Goal: Use online tool/utility: Utilize a website feature to perform a specific function

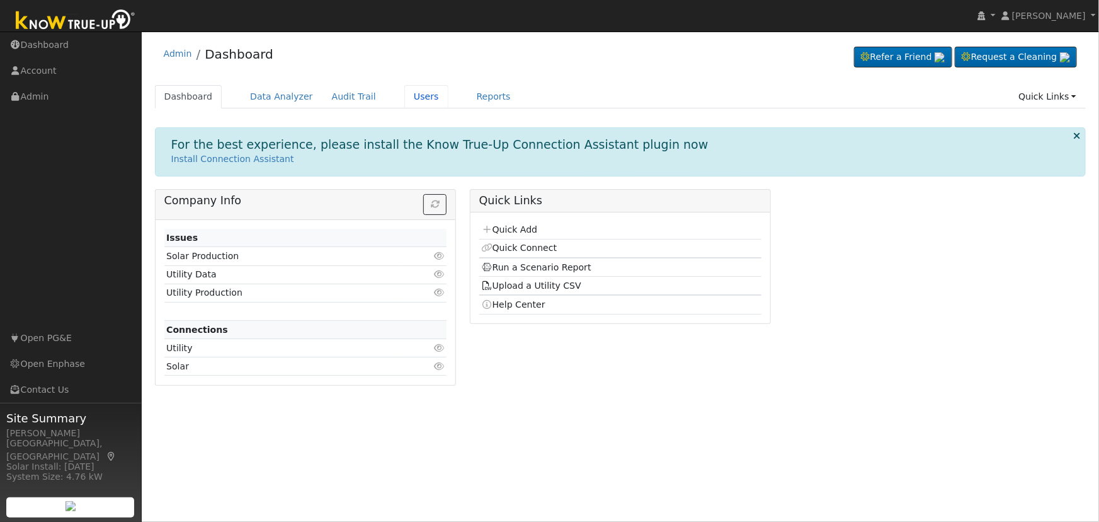
click at [410, 96] on link "Users" at bounding box center [426, 96] width 44 height 23
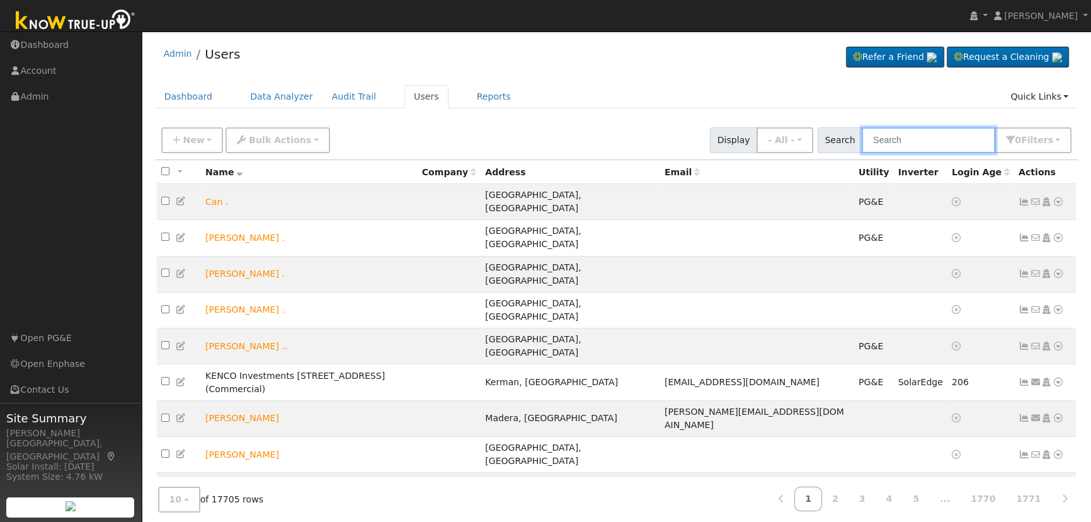
click at [931, 139] on input "text" at bounding box center [929, 140] width 134 height 26
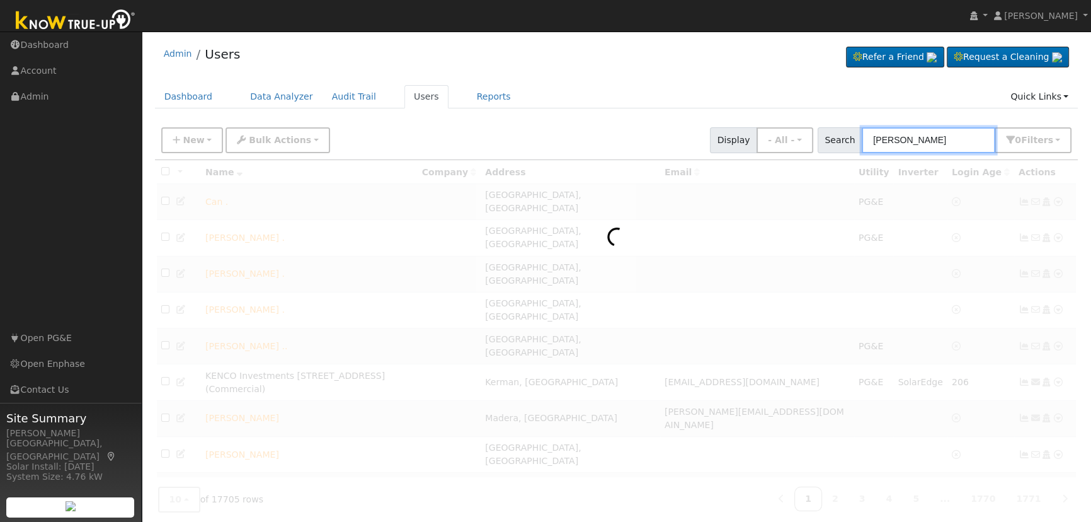
type input "[PERSON_NAME]"
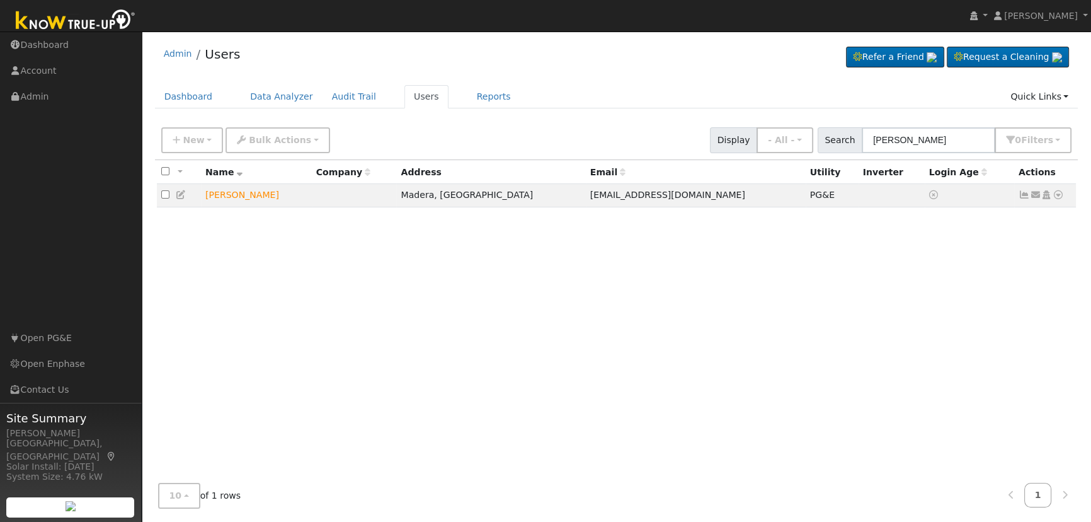
click at [1059, 196] on icon at bounding box center [1058, 194] width 11 height 9
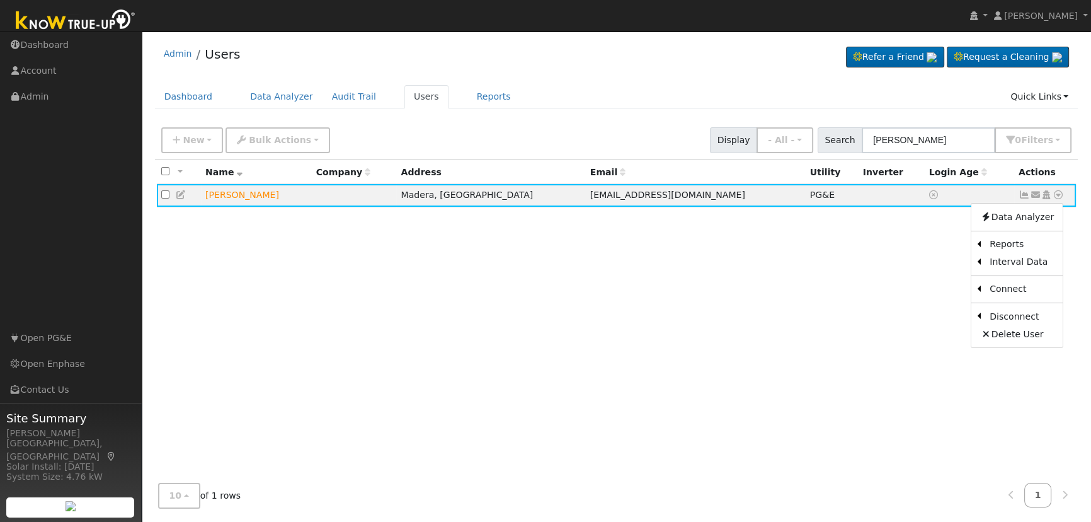
click at [0, 0] on link "Scenario" at bounding box center [0, 0] width 0 height 0
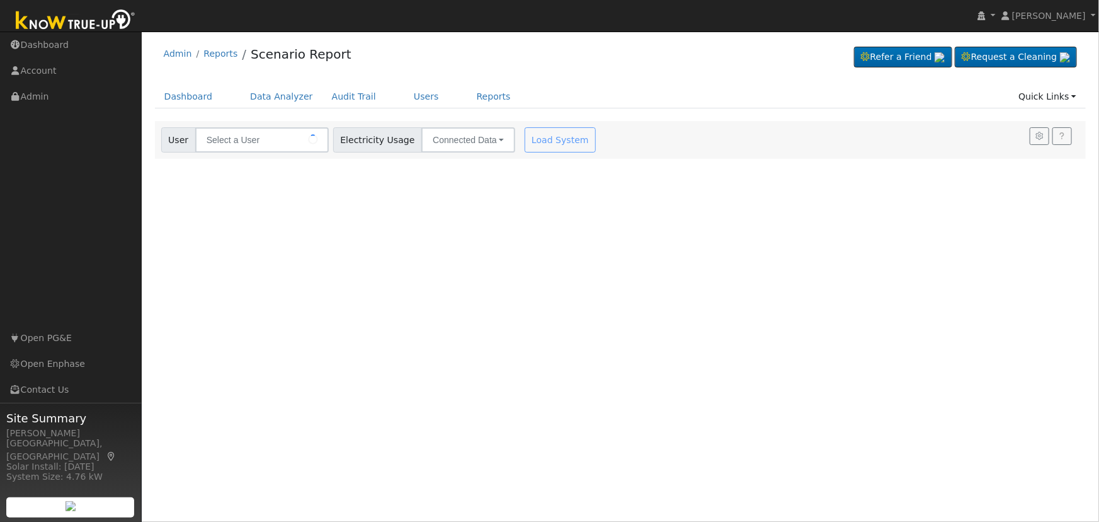
type input "[PERSON_NAME]"
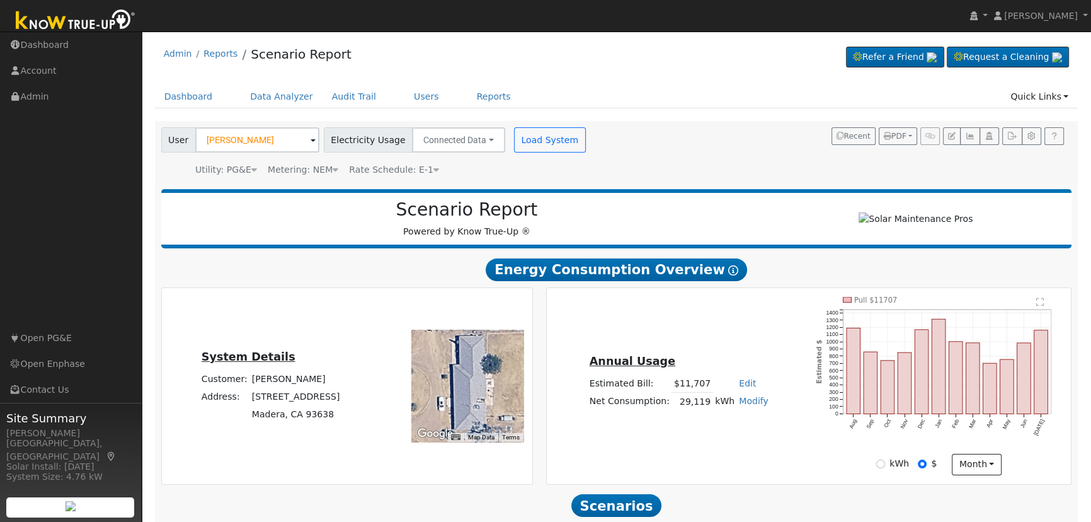
click at [416, 167] on span "Rate Schedule: E-1" at bounding box center [394, 169] width 90 height 10
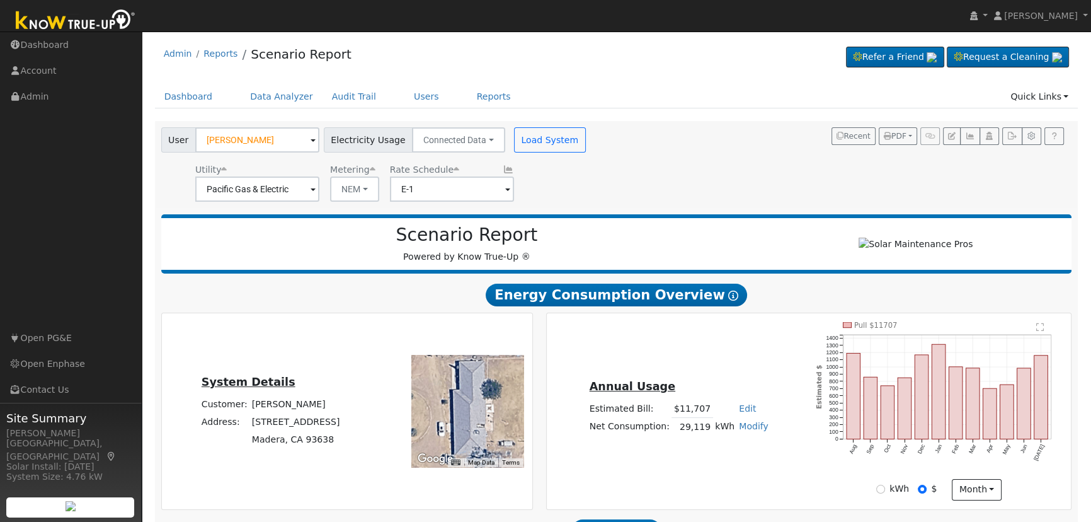
click at [316, 190] on span at bounding box center [313, 190] width 5 height 14
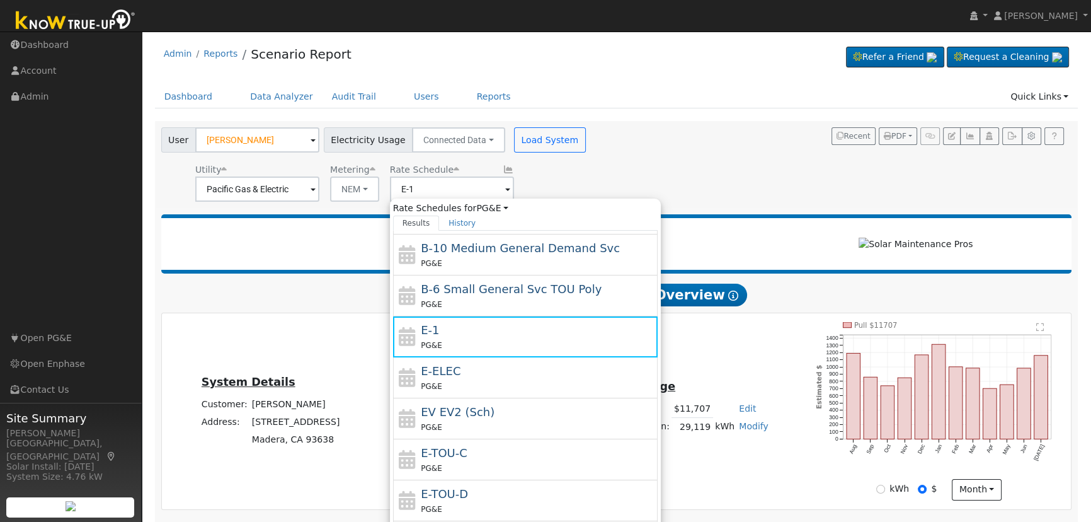
scroll to position [137, 0]
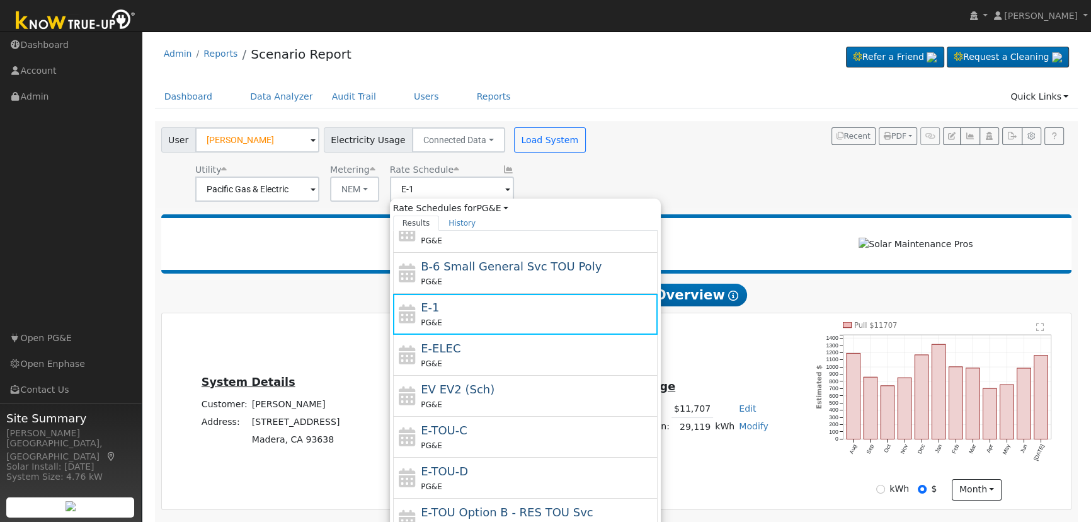
click at [483, 434] on div "E-TOU-C PG&E" at bounding box center [538, 436] width 234 height 30
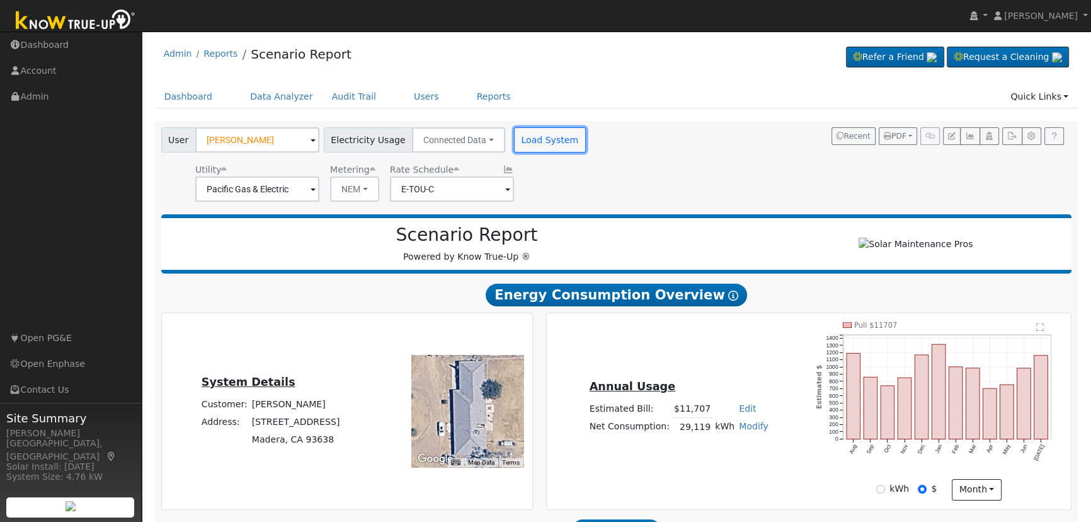
click at [520, 149] on button "Load System" at bounding box center [550, 139] width 72 height 25
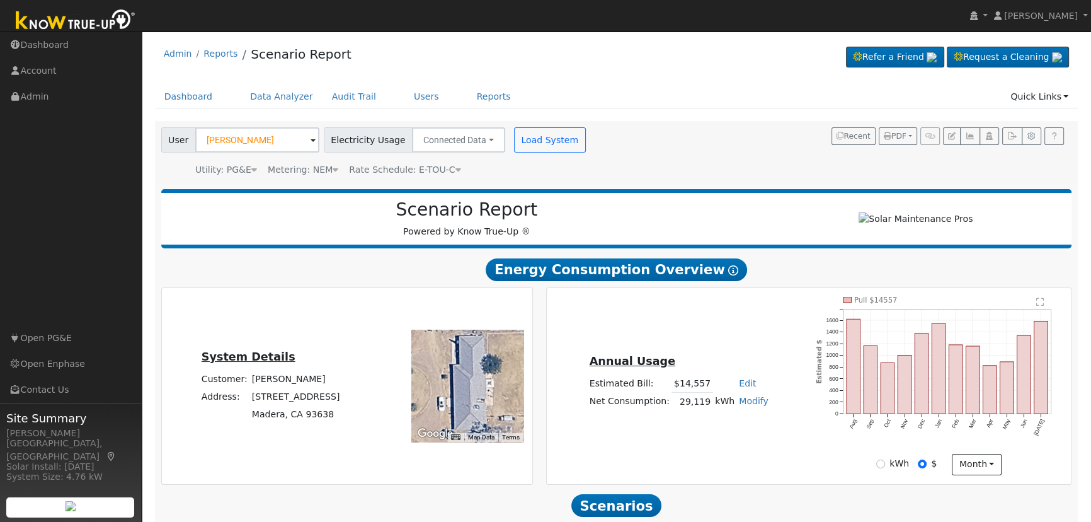
click at [436, 173] on span "Rate Schedule: E-TOU-C" at bounding box center [405, 169] width 112 height 10
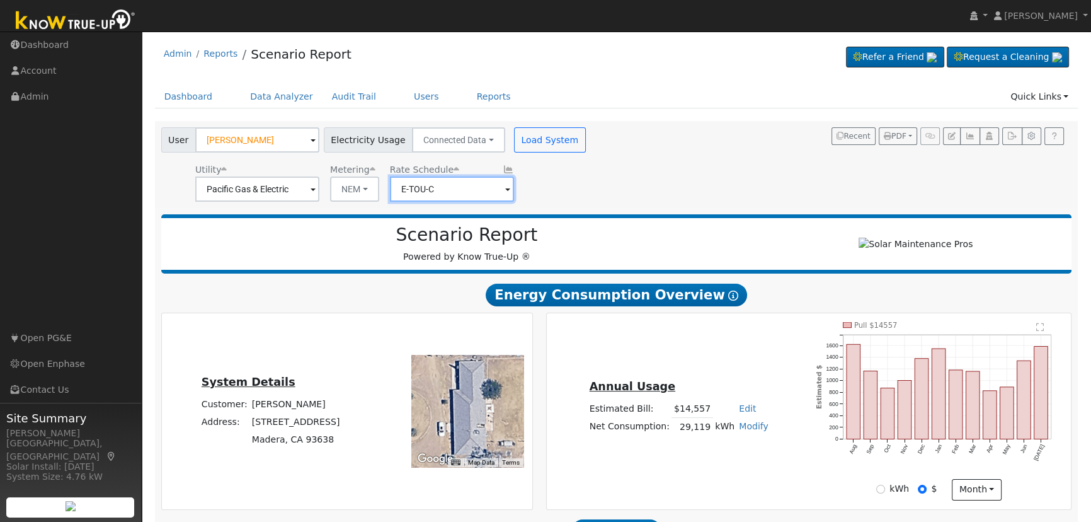
click at [319, 191] on input "E-TOU-C" at bounding box center [257, 188] width 124 height 25
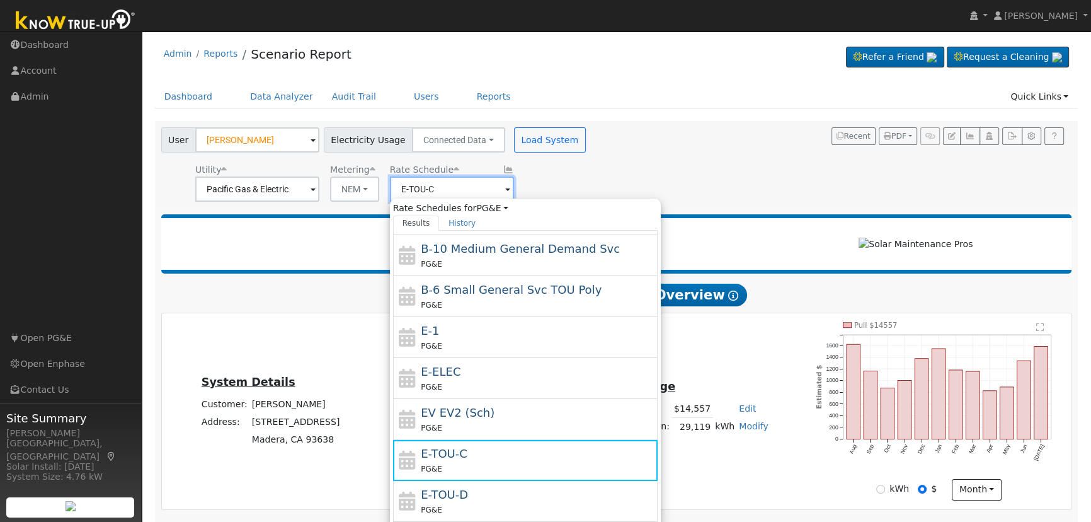
scroll to position [114, 0]
click at [465, 502] on div "PG&E" at bounding box center [538, 508] width 234 height 13
type input "E-TOU-D"
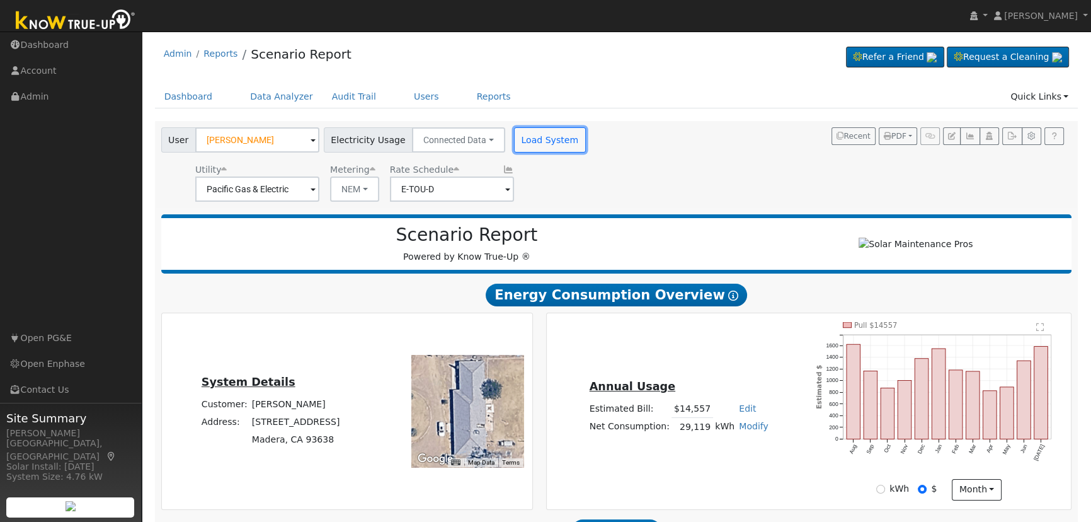
click at [542, 141] on button "Load System" at bounding box center [550, 139] width 72 height 25
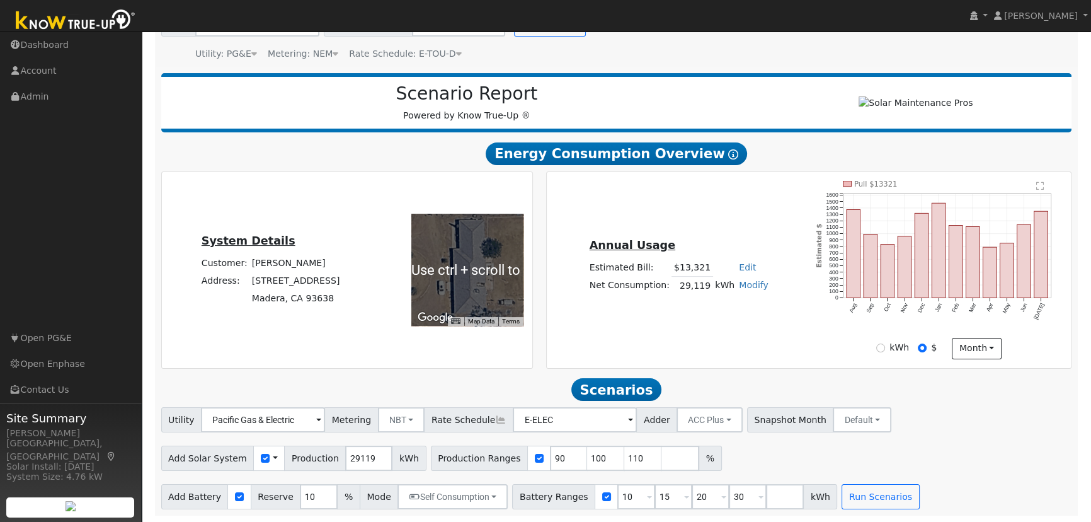
scroll to position [120, 0]
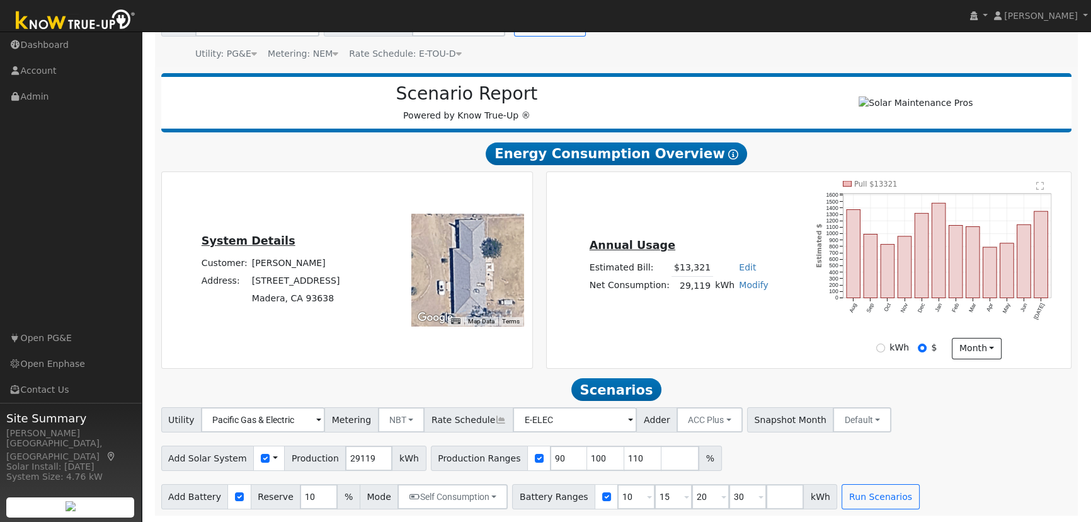
click at [280, 266] on td "[PERSON_NAME]" at bounding box center [295, 264] width 93 height 18
copy td "[PERSON_NAME]"
click at [550, 453] on input "90" at bounding box center [569, 457] width 38 height 25
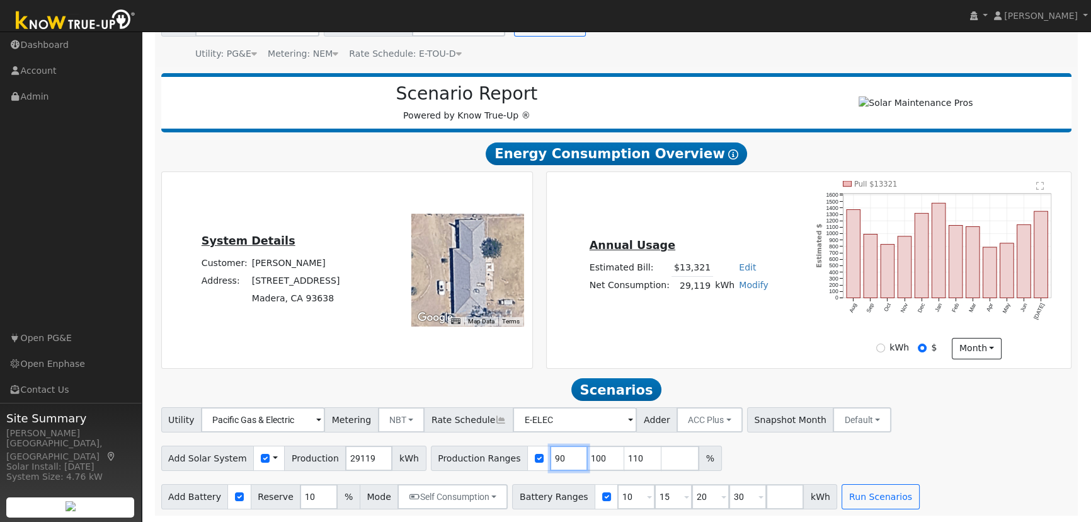
click at [550, 453] on input "90" at bounding box center [569, 457] width 38 height 25
type input "100"
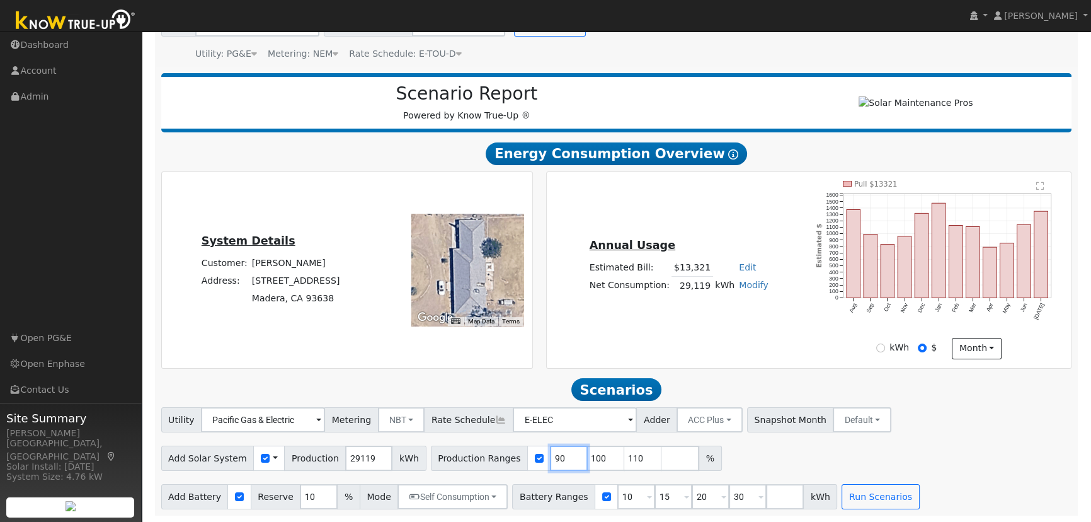
type input "110"
click at [550, 453] on input "100" at bounding box center [569, 457] width 38 height 25
type input "110"
click at [550, 453] on input "110" at bounding box center [569, 457] width 38 height 25
click at [550, 453] on input "number" at bounding box center [569, 457] width 38 height 25
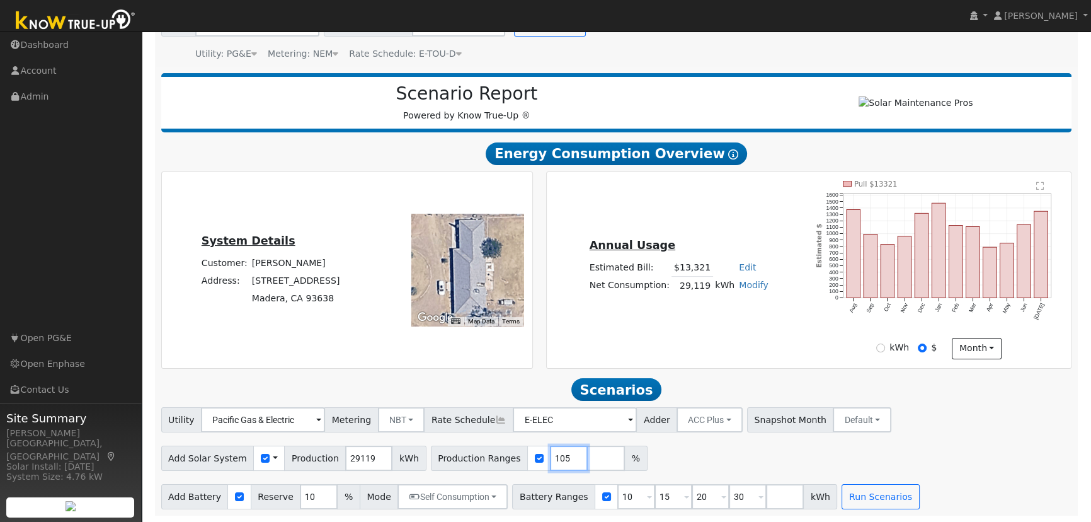
type input "105"
click at [302, 502] on input "10" at bounding box center [319, 496] width 38 height 25
click at [302, 502] on input "2" at bounding box center [319, 496] width 38 height 25
type input "20"
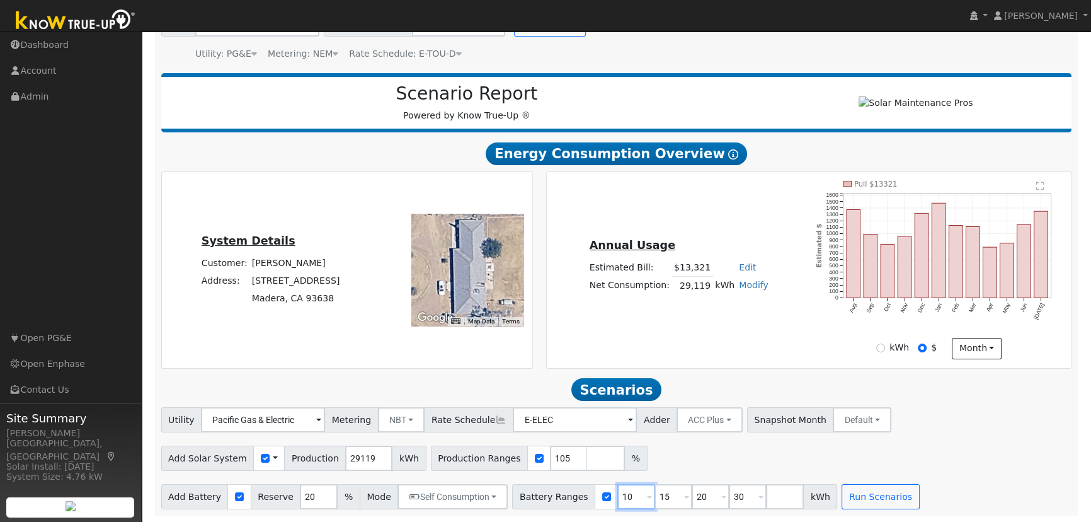
click at [617, 498] on input "10" at bounding box center [636, 496] width 38 height 25
type input "15"
type input "20"
type input "30"
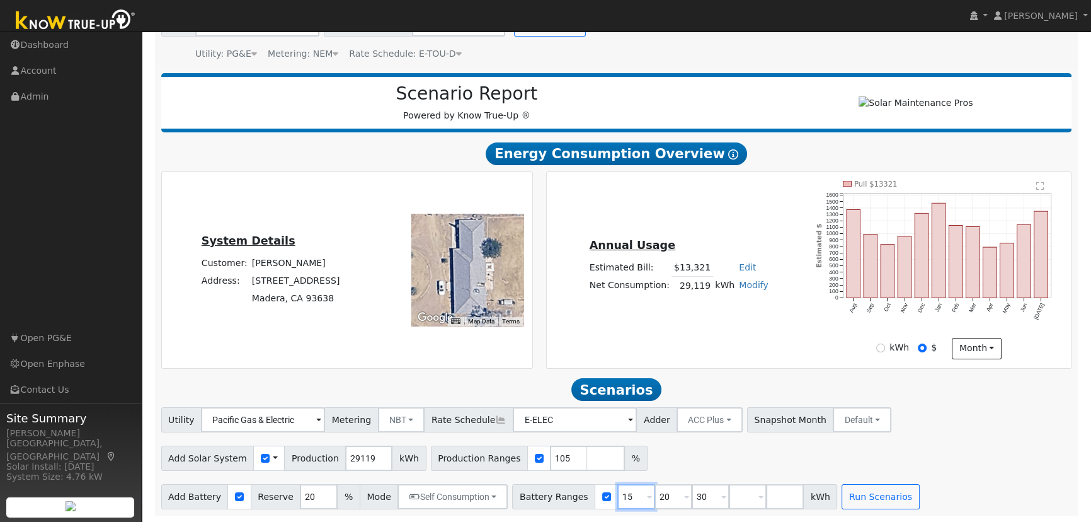
click at [617, 498] on input "15" at bounding box center [636, 496] width 38 height 25
type input "20"
type input "30"
click at [617, 498] on input "20" at bounding box center [636, 496] width 38 height 25
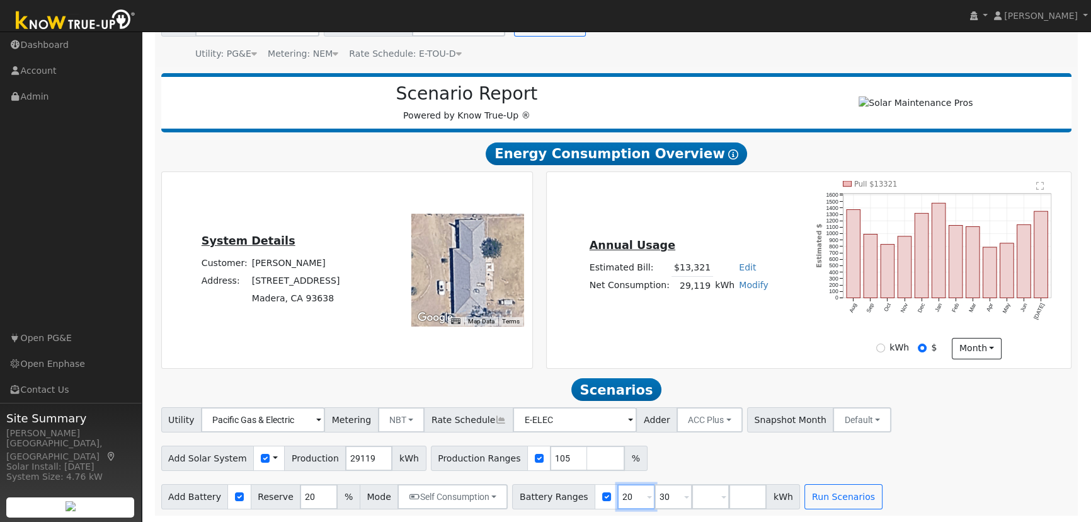
type input "30"
click at [617, 498] on input "number" at bounding box center [636, 496] width 38 height 25
type input "27"
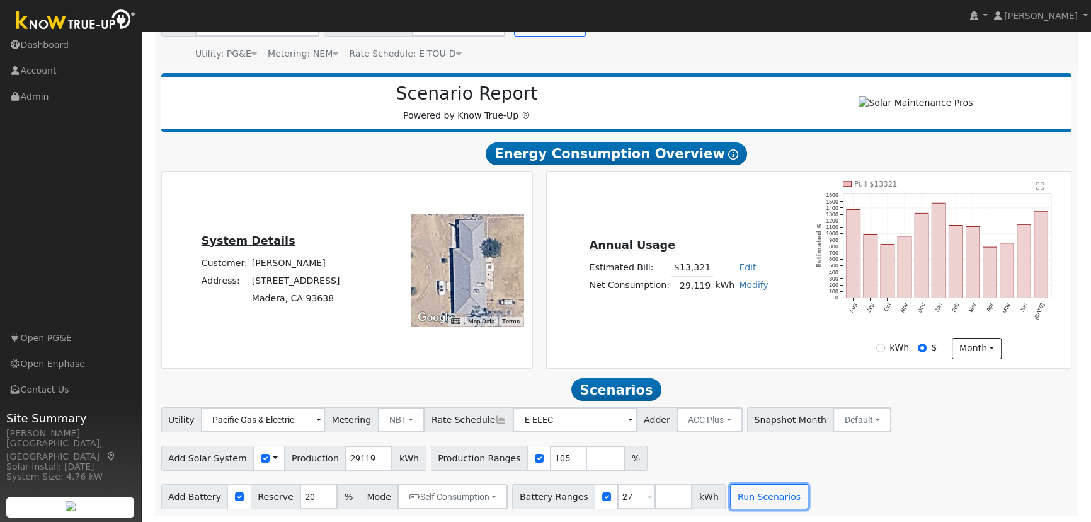
click at [756, 495] on button "Run Scenarios" at bounding box center [768, 496] width 77 height 25
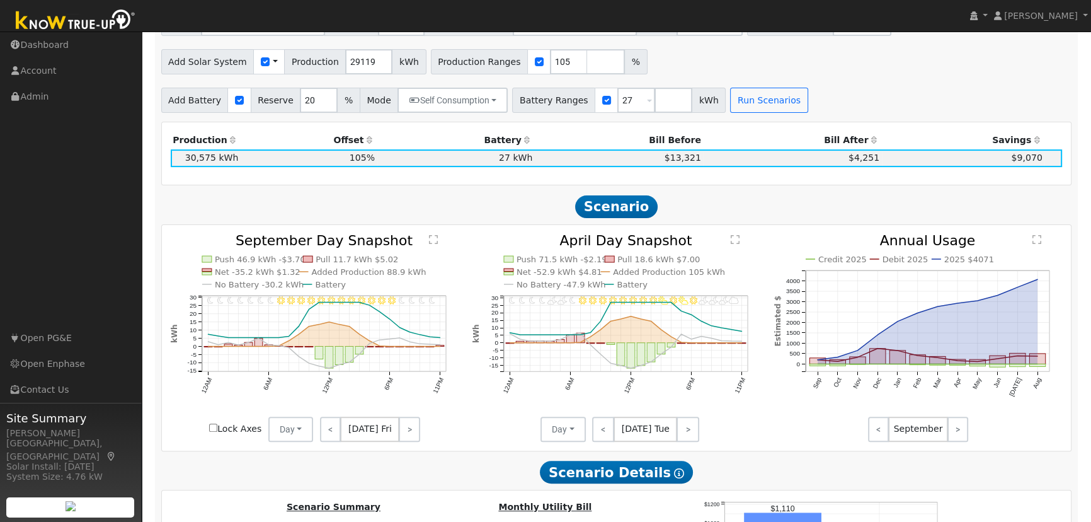
scroll to position [403, 0]
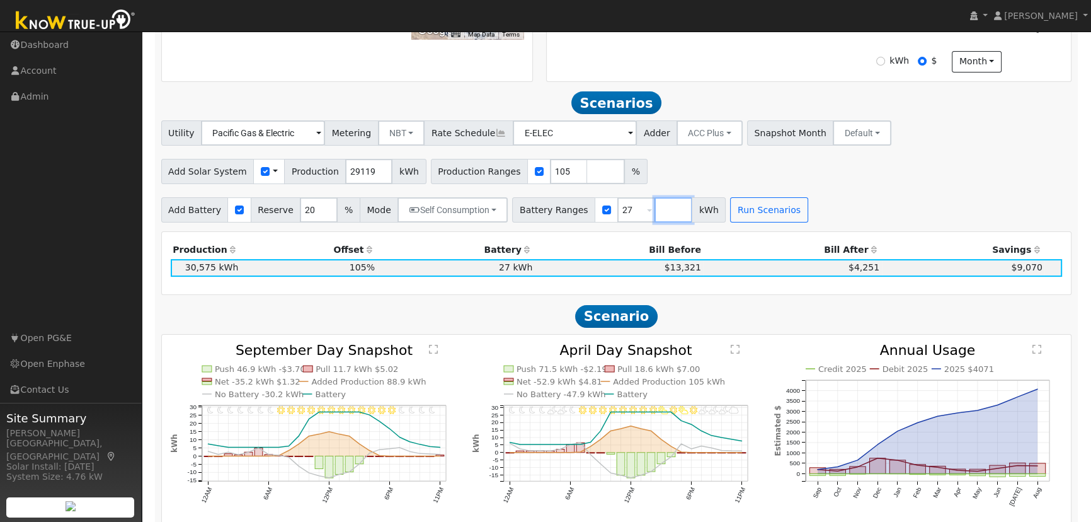
click at [655, 212] on input "number" at bounding box center [674, 209] width 38 height 25
type input "40.5"
click at [789, 215] on button "Run Scenarios" at bounding box center [805, 209] width 77 height 25
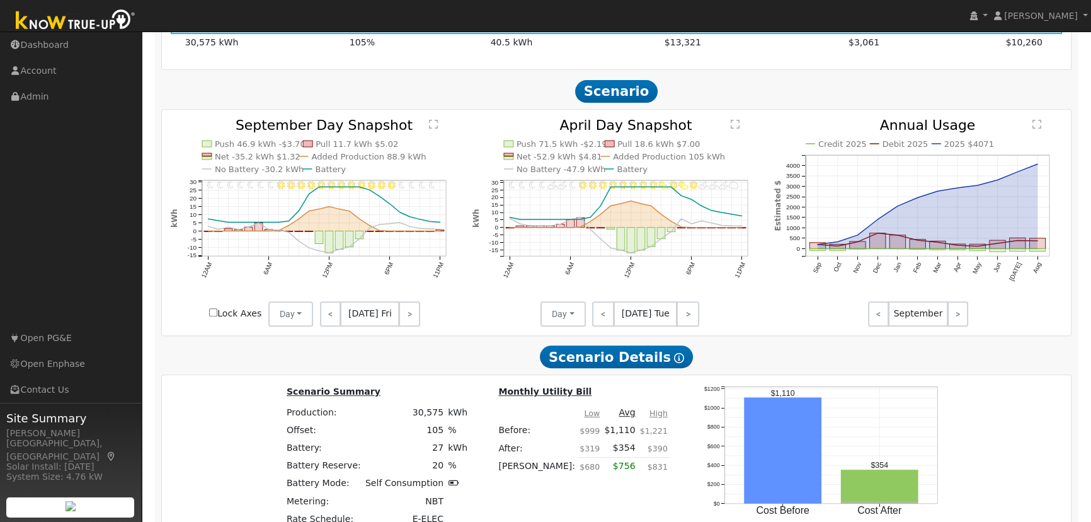
scroll to position [574, 0]
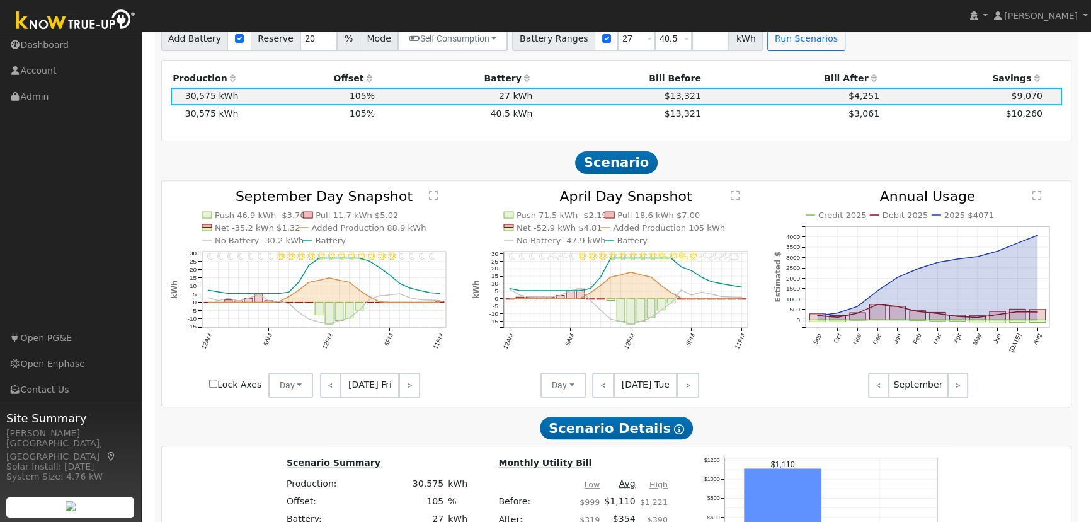
click at [742, 116] on td "$3,061" at bounding box center [792, 114] width 178 height 18
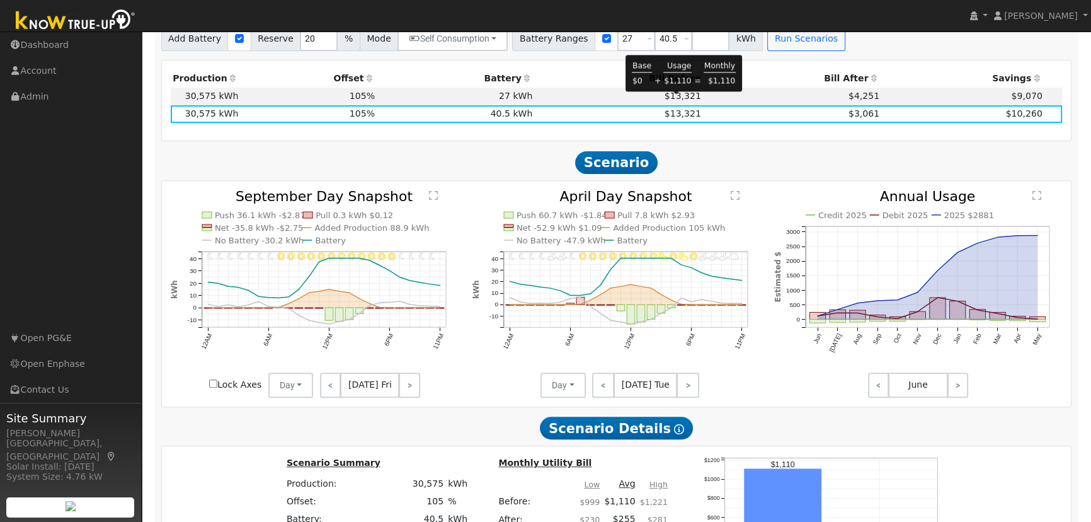
click at [685, 101] on span "$13,321" at bounding box center [683, 96] width 37 height 10
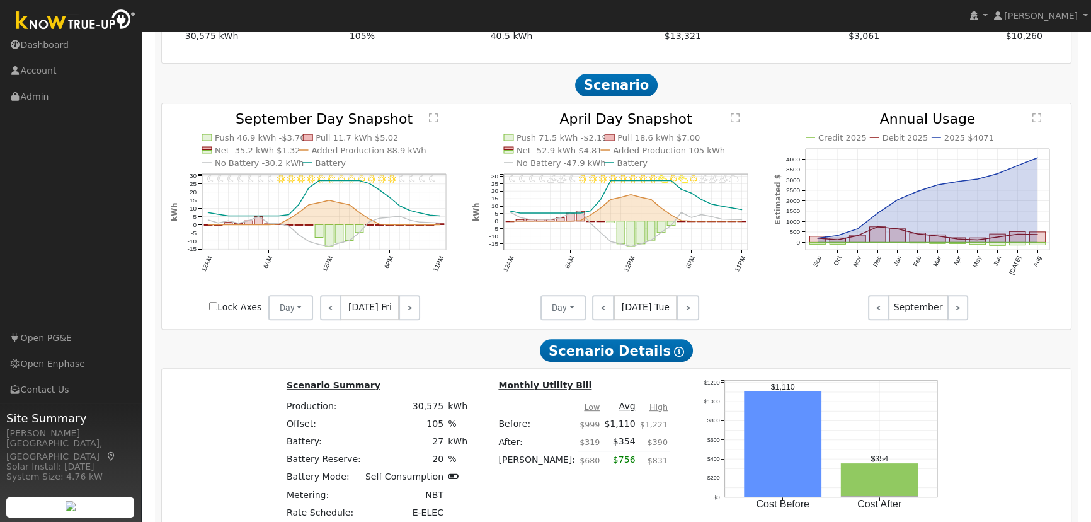
scroll to position [631, 0]
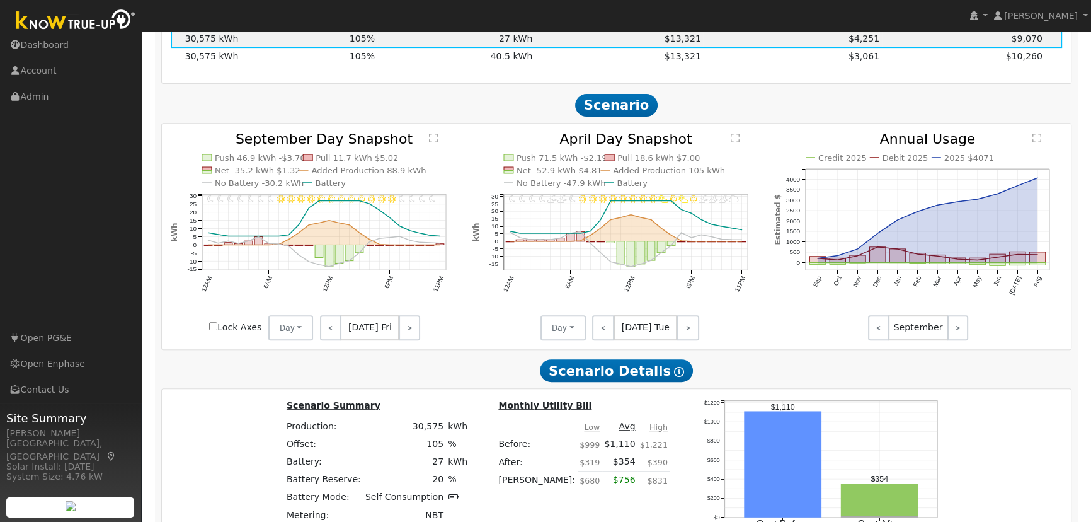
click at [703, 64] on td "$3,061" at bounding box center [792, 57] width 178 height 18
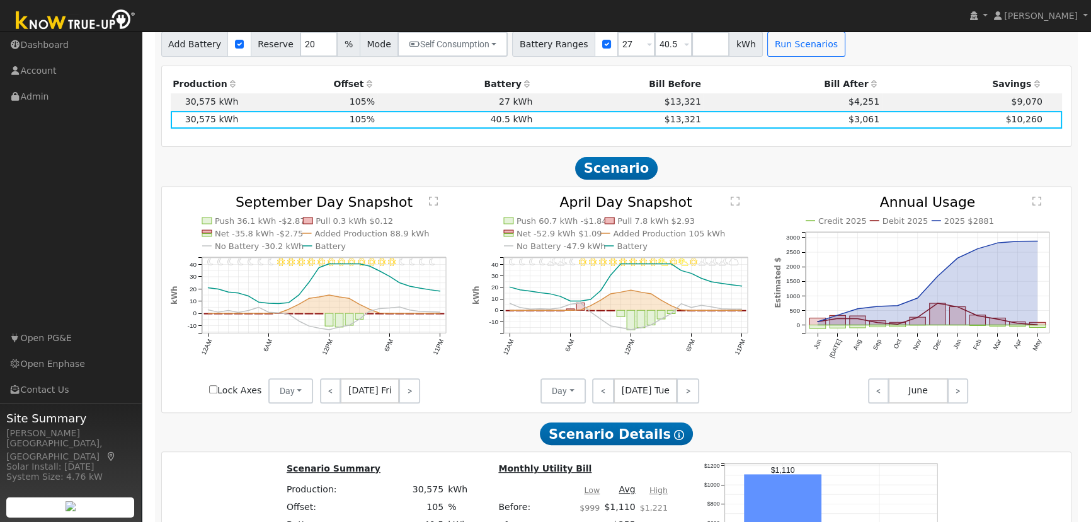
scroll to position [460, 0]
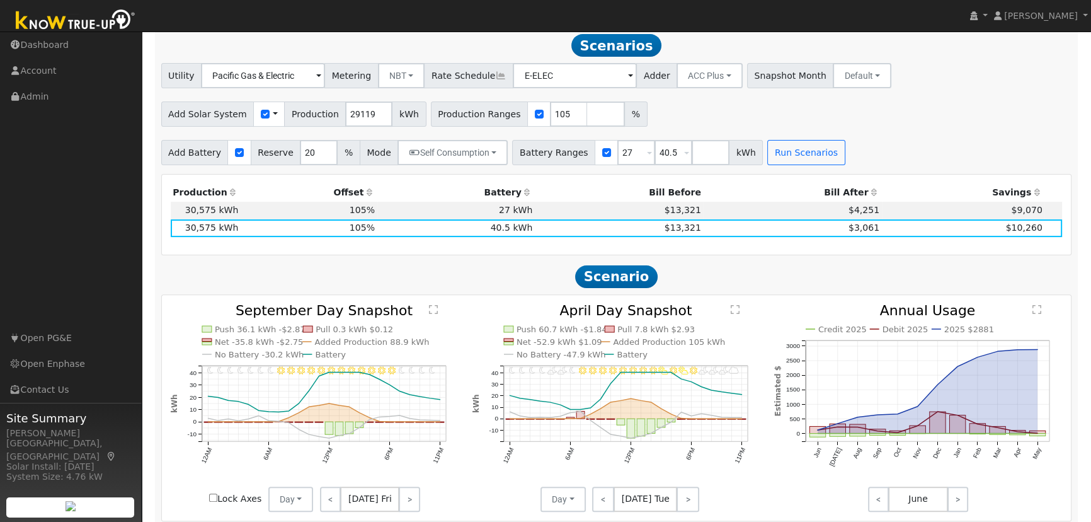
click at [415, 215] on td "27 kWh" at bounding box center [456, 211] width 158 height 18
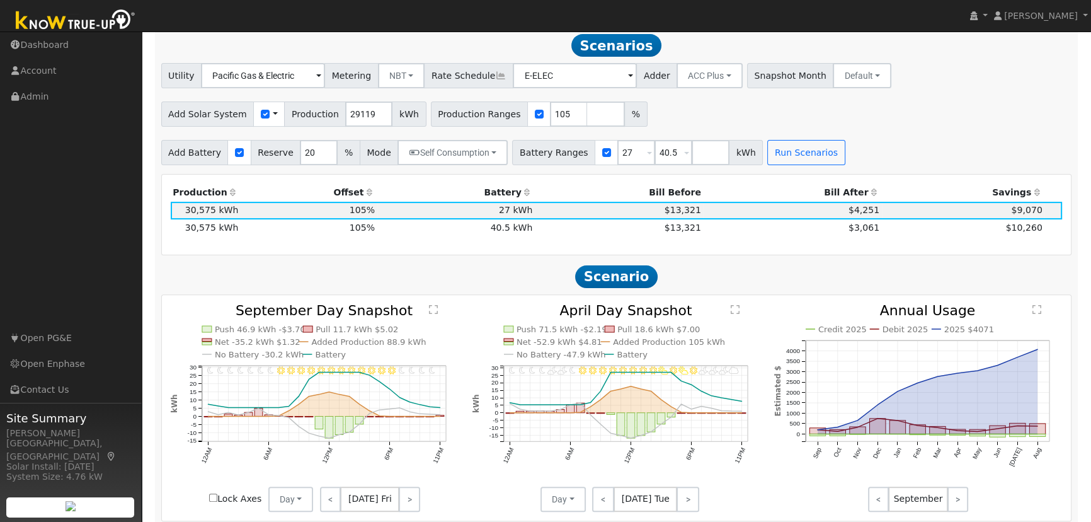
click at [403, 234] on td "40.5 kWh" at bounding box center [456, 228] width 158 height 18
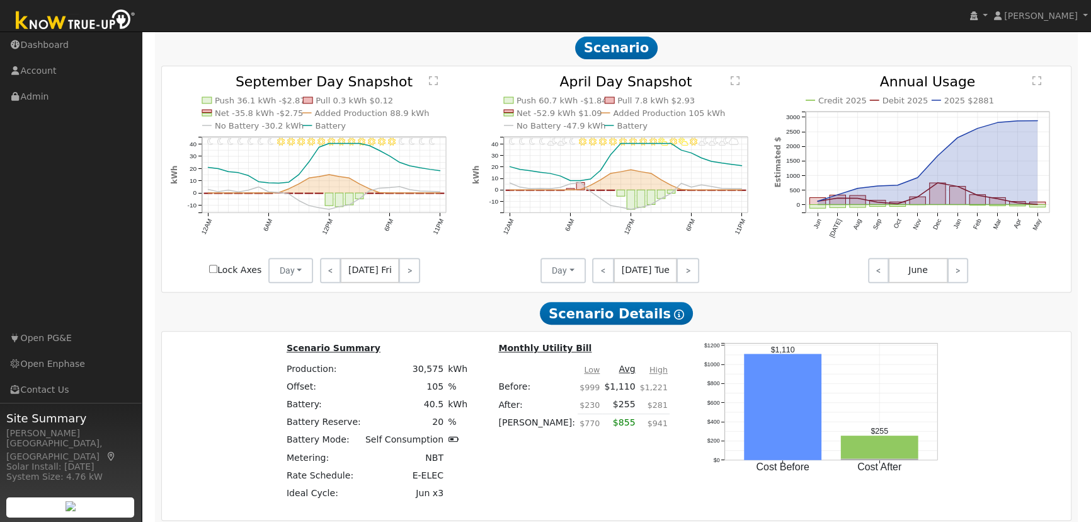
scroll to position [574, 0]
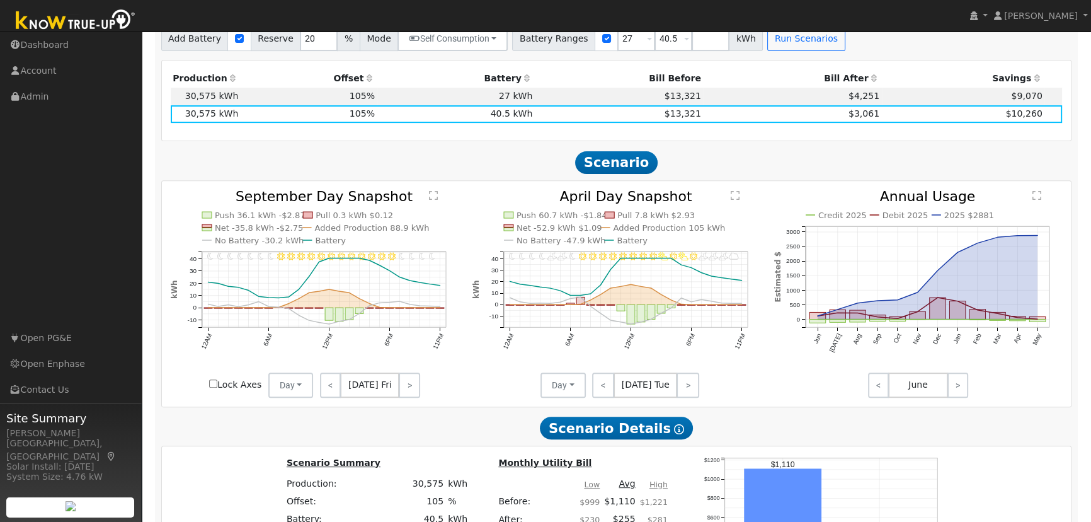
click at [504, 101] on td "27 kWh" at bounding box center [456, 97] width 158 height 18
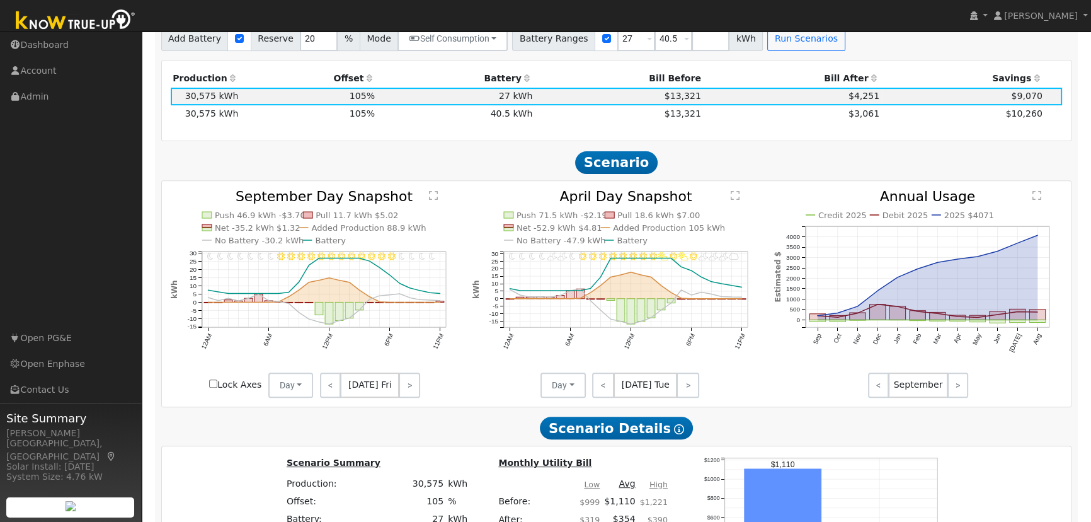
click at [505, 115] on td "40.5 kWh" at bounding box center [456, 114] width 158 height 18
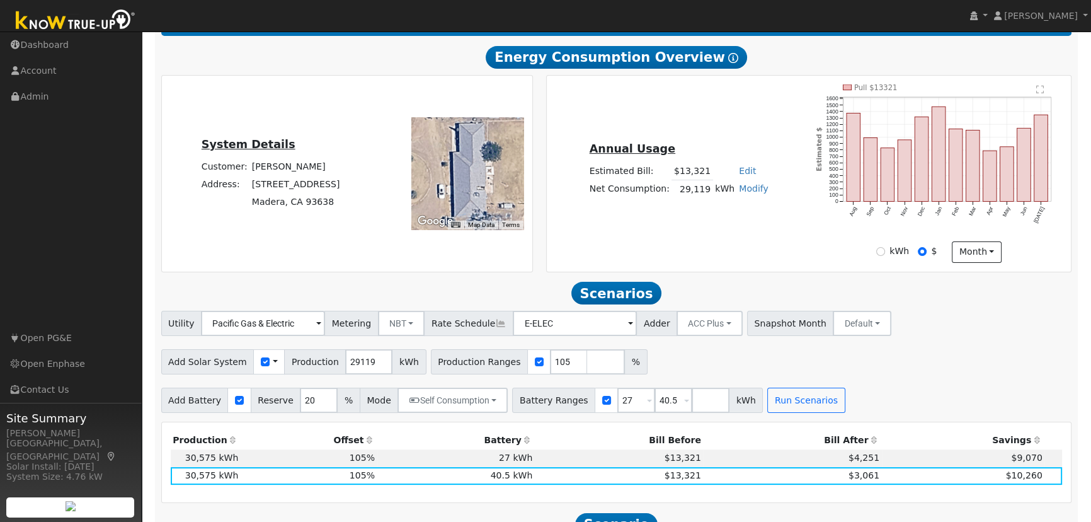
scroll to position [192, 0]
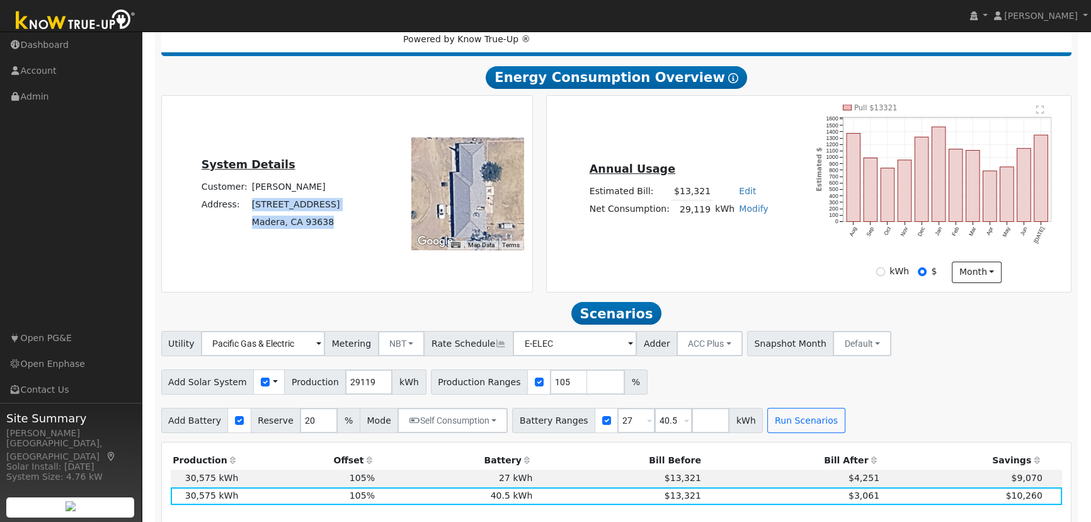
drag, startPoint x: 326, startPoint y: 227, endPoint x: 241, endPoint y: 208, distance: 87.3
click at [241, 208] on tbody "Customer: Robert Binger Address: 19813 Claremont Road Madera, CA 93638" at bounding box center [270, 204] width 143 height 53
copy tbody "19813 Claremont Road Madera, CA 93638"
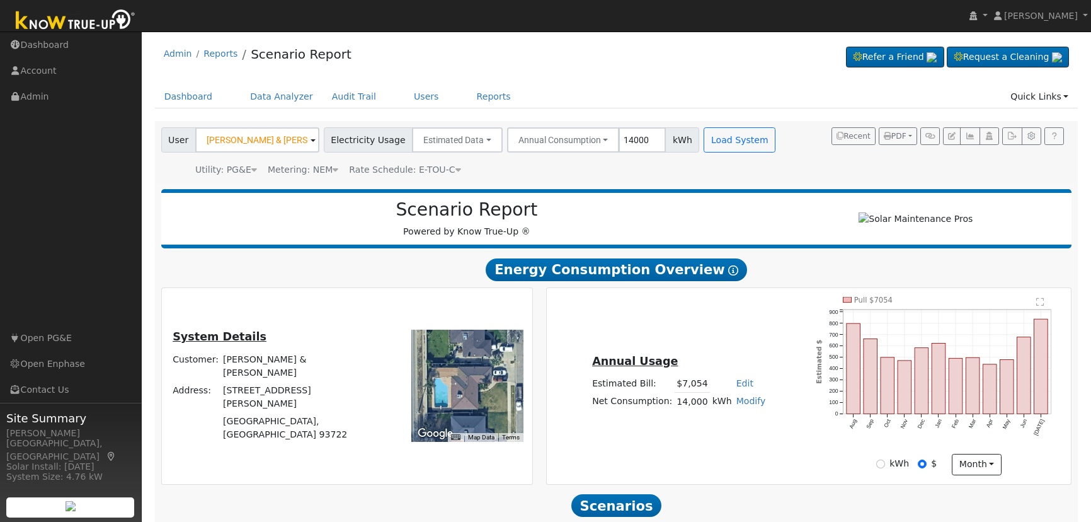
scroll to position [1, 0]
